Goal: Transaction & Acquisition: Purchase product/service

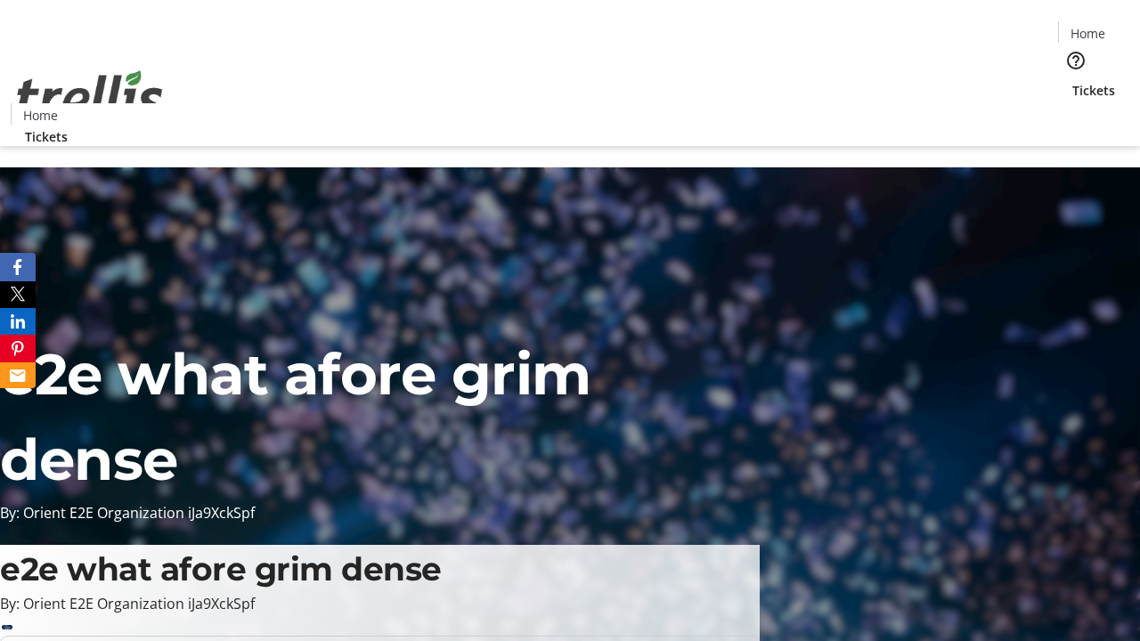
click at [1073, 81] on span "Tickets" at bounding box center [1094, 90] width 43 height 19
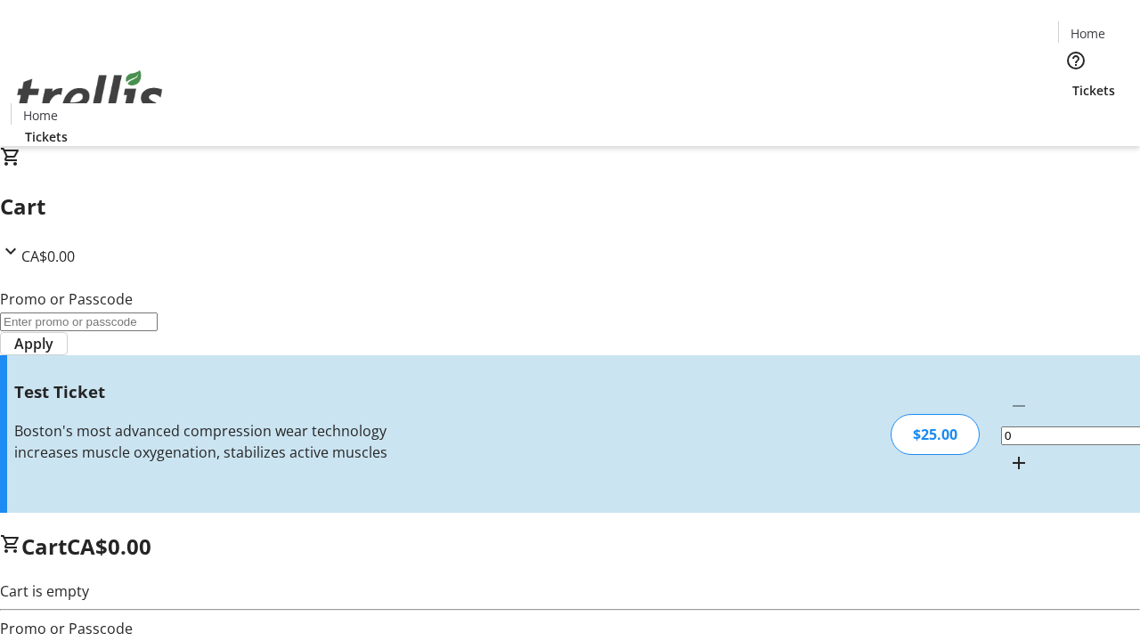
click at [1008, 453] on mat-icon "Increment by one" at bounding box center [1018, 463] width 21 height 21
type input "1"
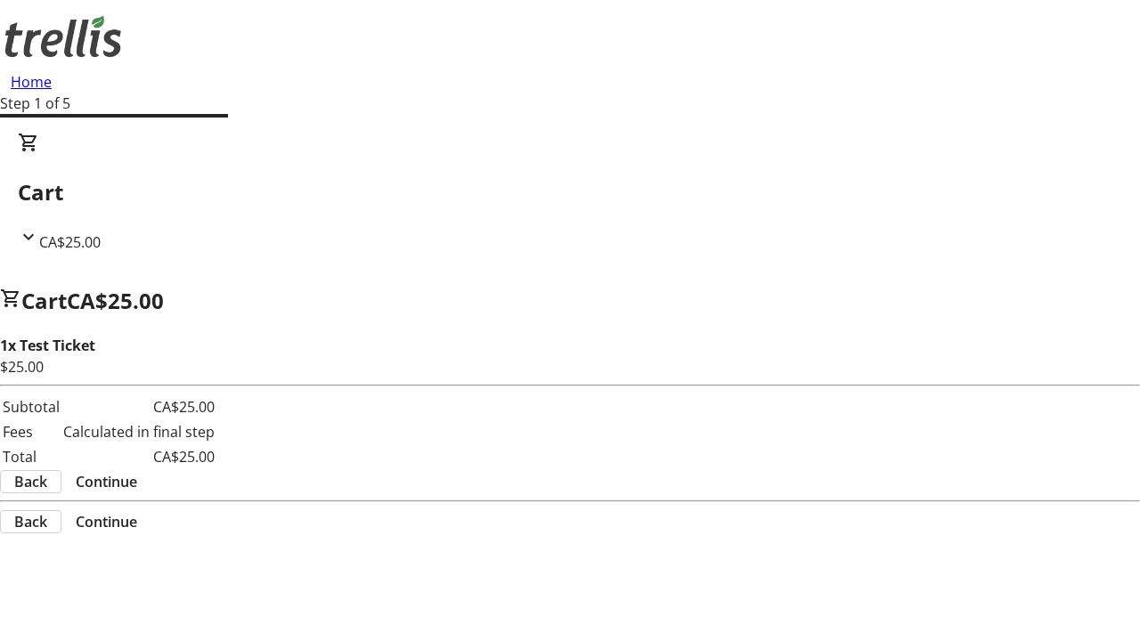
click at [137, 471] on span "Continue" at bounding box center [106, 481] width 61 height 21
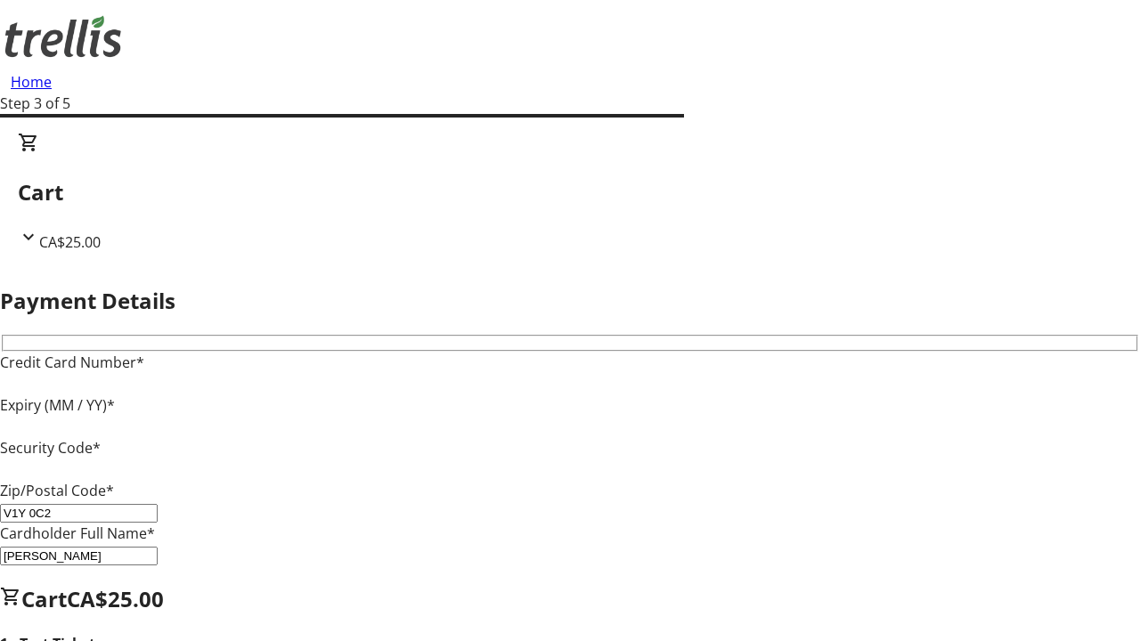
type input "V1Y 0C2"
